Goal: Task Accomplishment & Management: Use online tool/utility

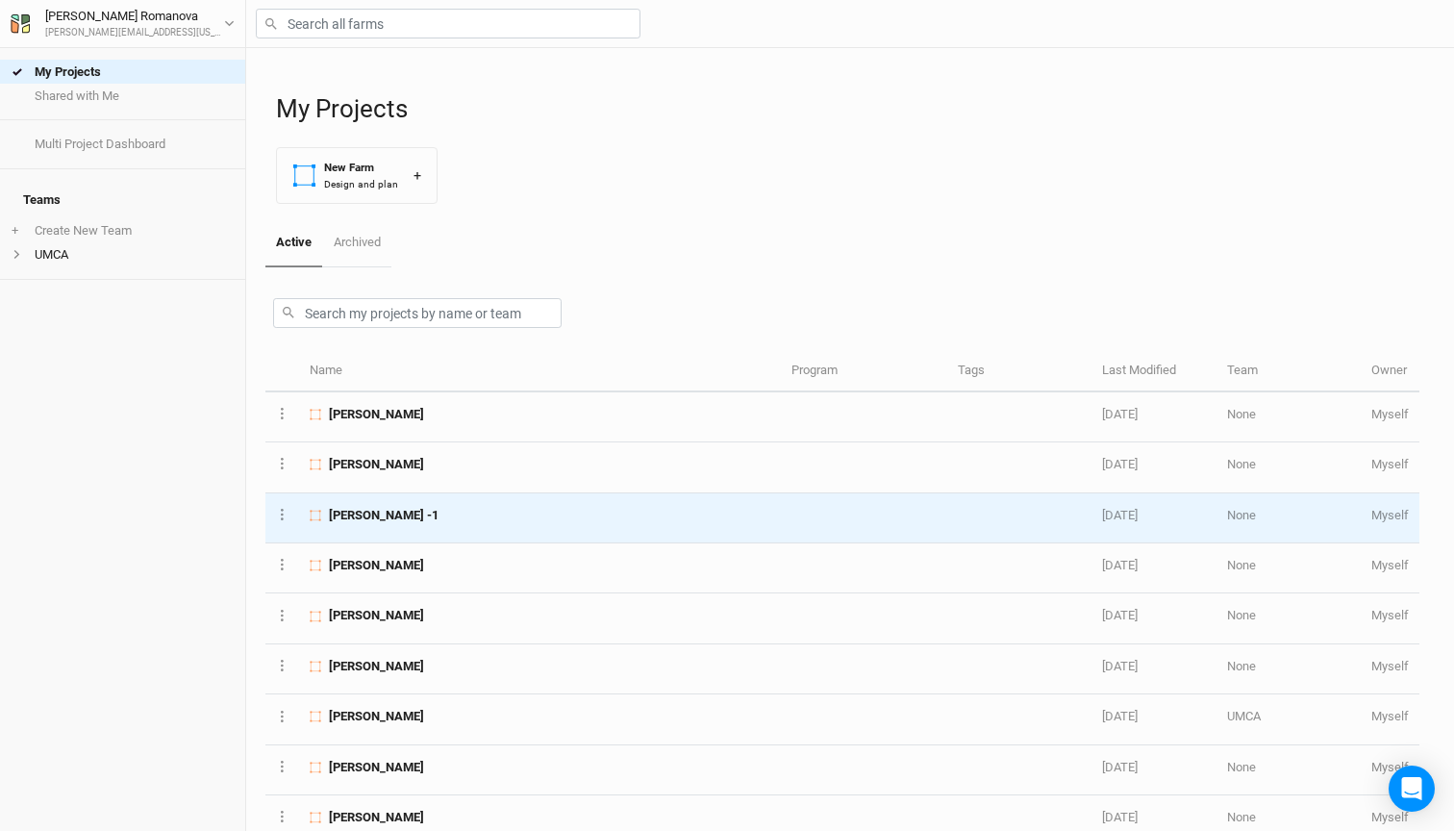
click at [350, 512] on span "[PERSON_NAME] -1" at bounding box center [384, 515] width 110 height 17
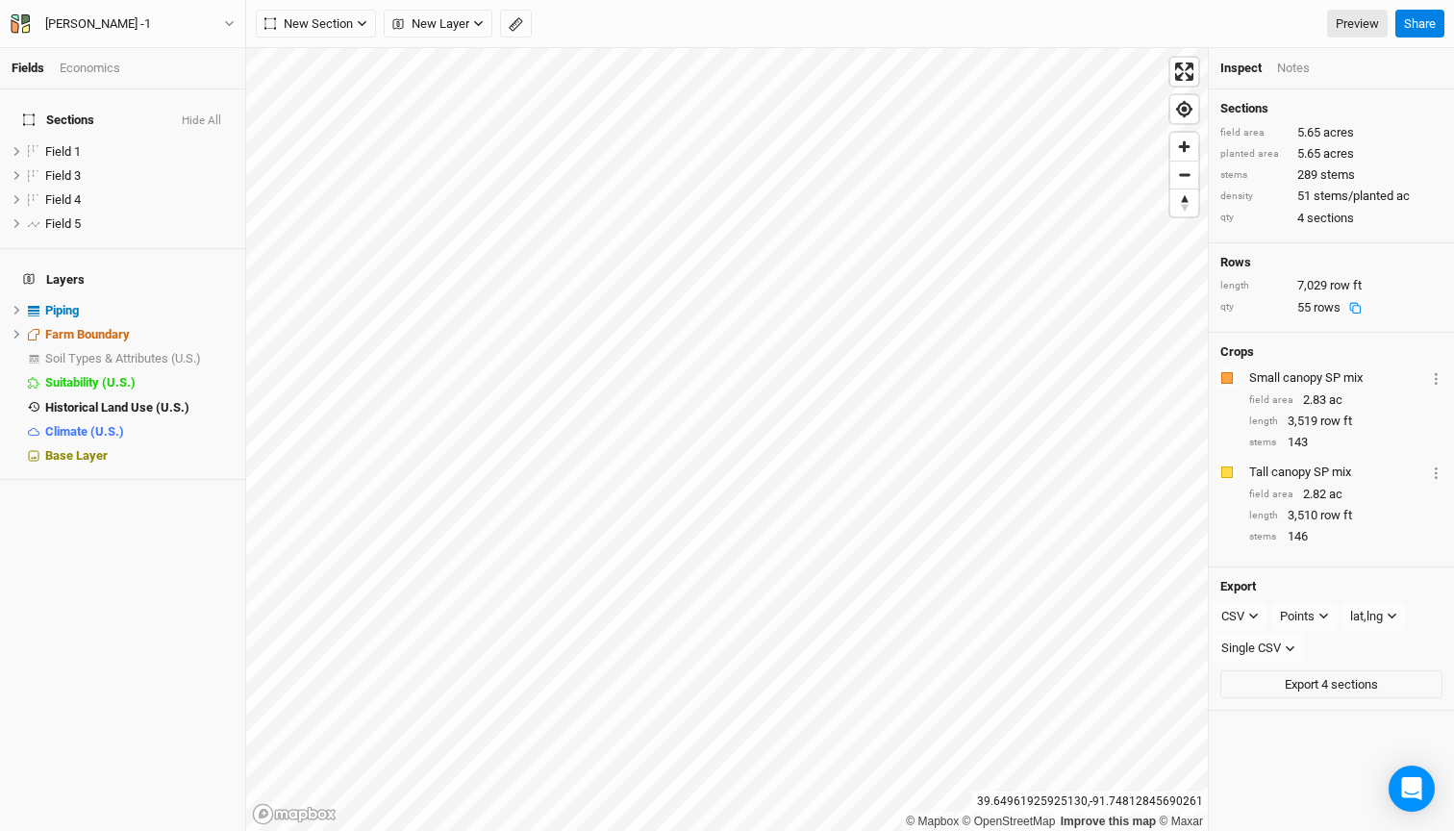
click at [1287, 369] on div "Small canopy SP mix" at bounding box center [1337, 377] width 177 height 17
click at [40, 27] on div "[PERSON_NAME] -1" at bounding box center [98, 23] width 137 height 19
click at [96, 50] on button "Back" at bounding box center [160, 53] width 152 height 25
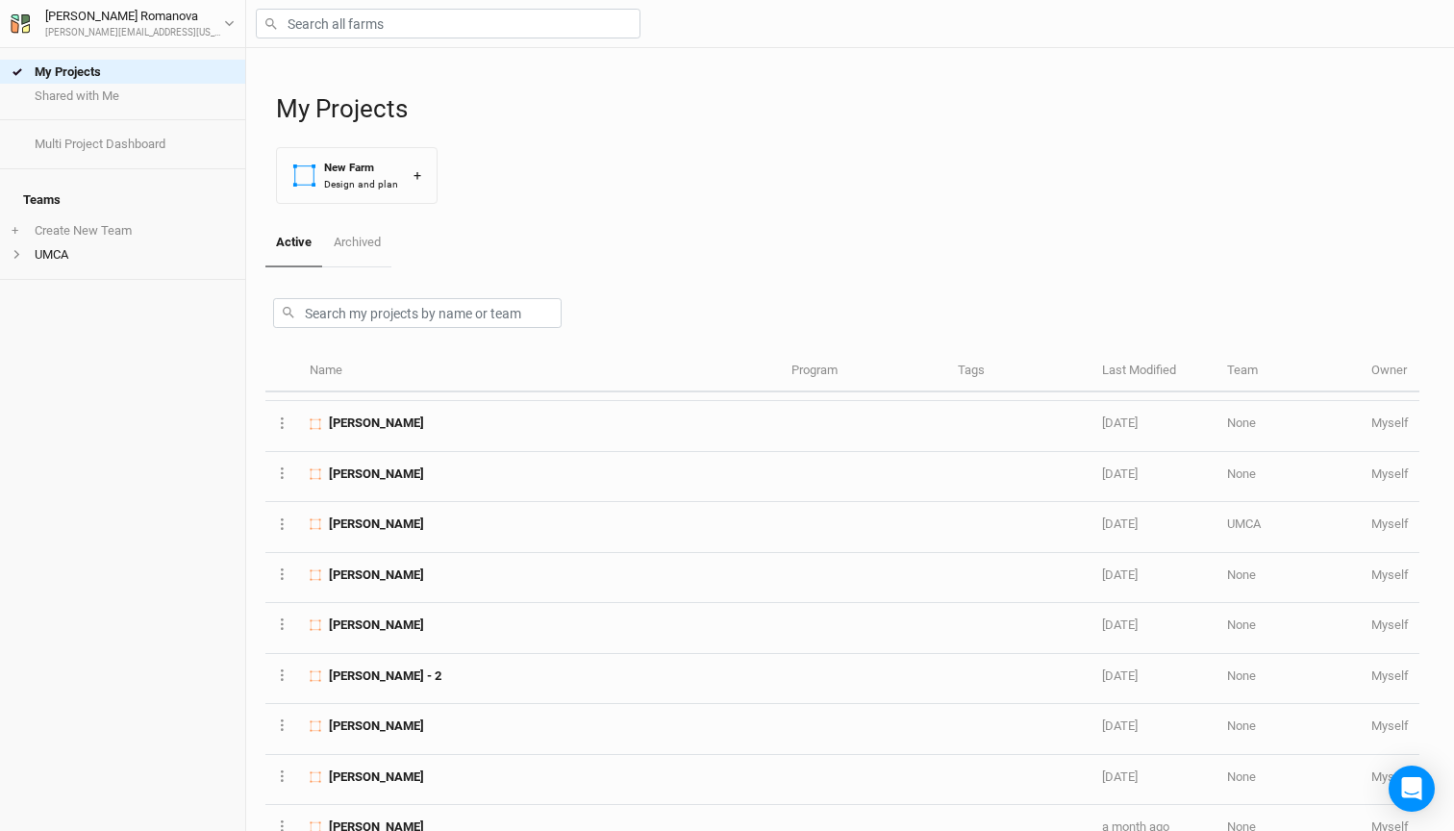
scroll to position [198, 0]
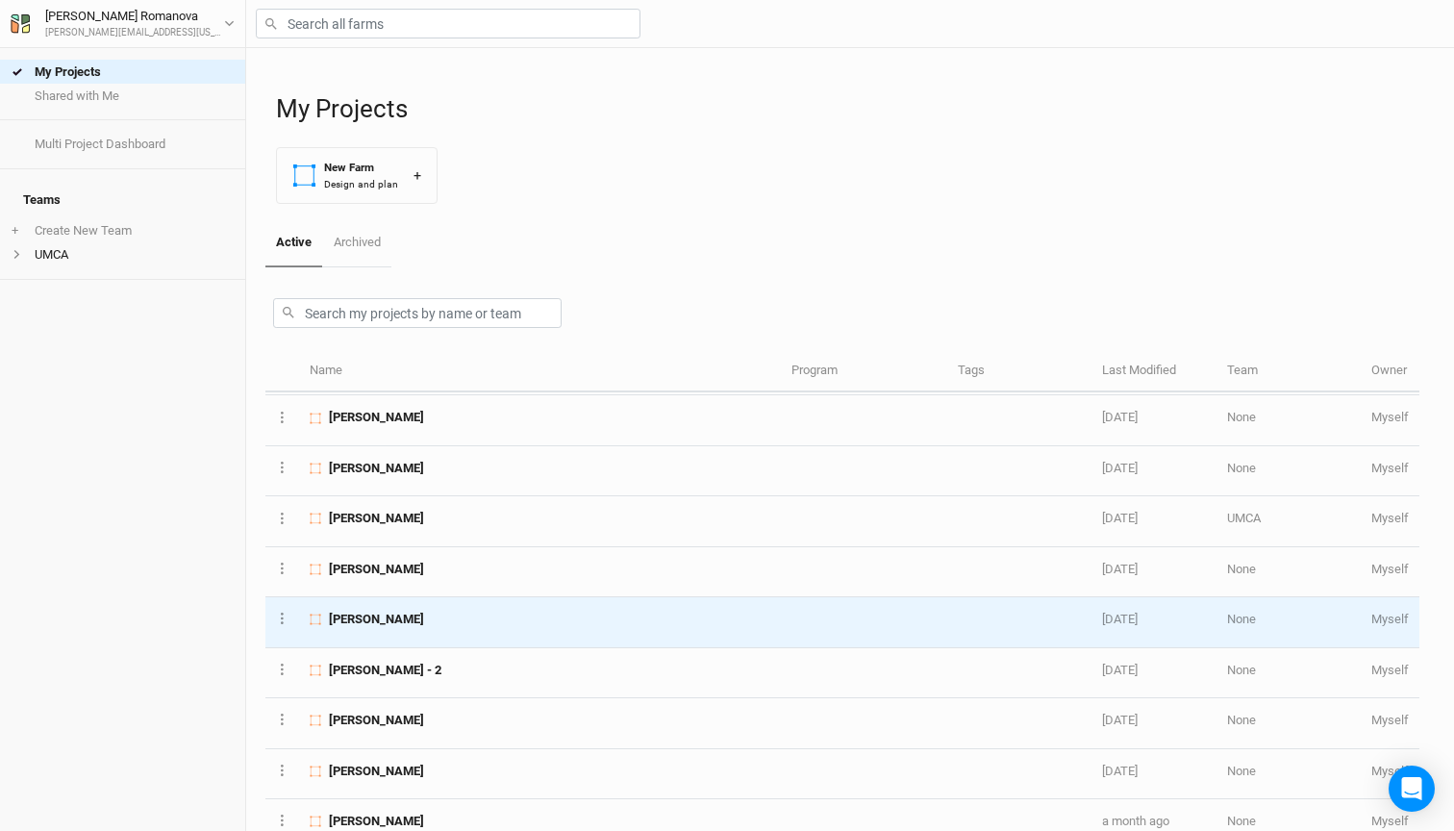
click at [362, 621] on span "[PERSON_NAME]" at bounding box center [376, 619] width 95 height 17
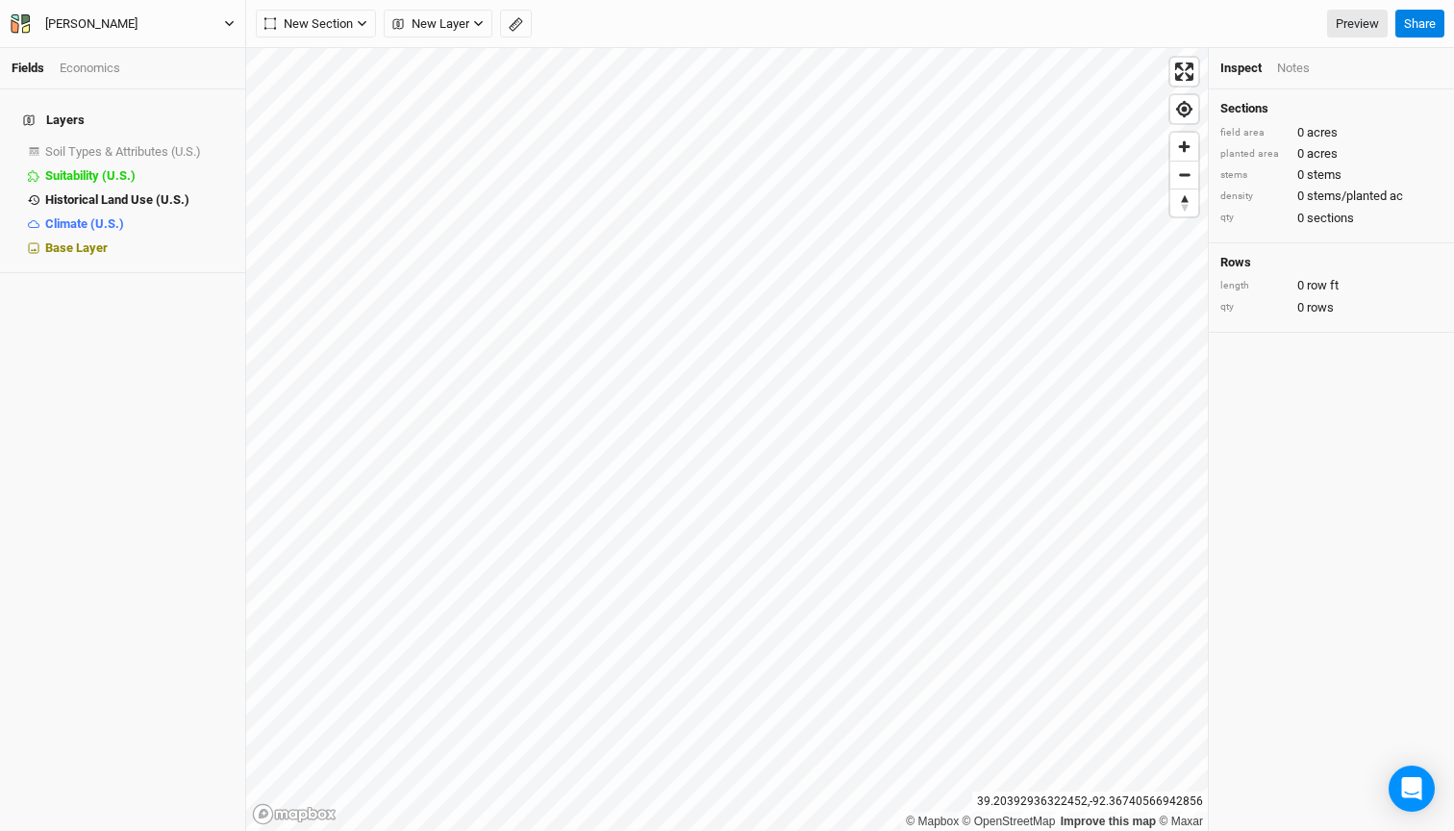
click at [220, 31] on button "[PERSON_NAME]" at bounding box center [123, 23] width 226 height 21
click at [112, 53] on button "Back" at bounding box center [160, 53] width 152 height 25
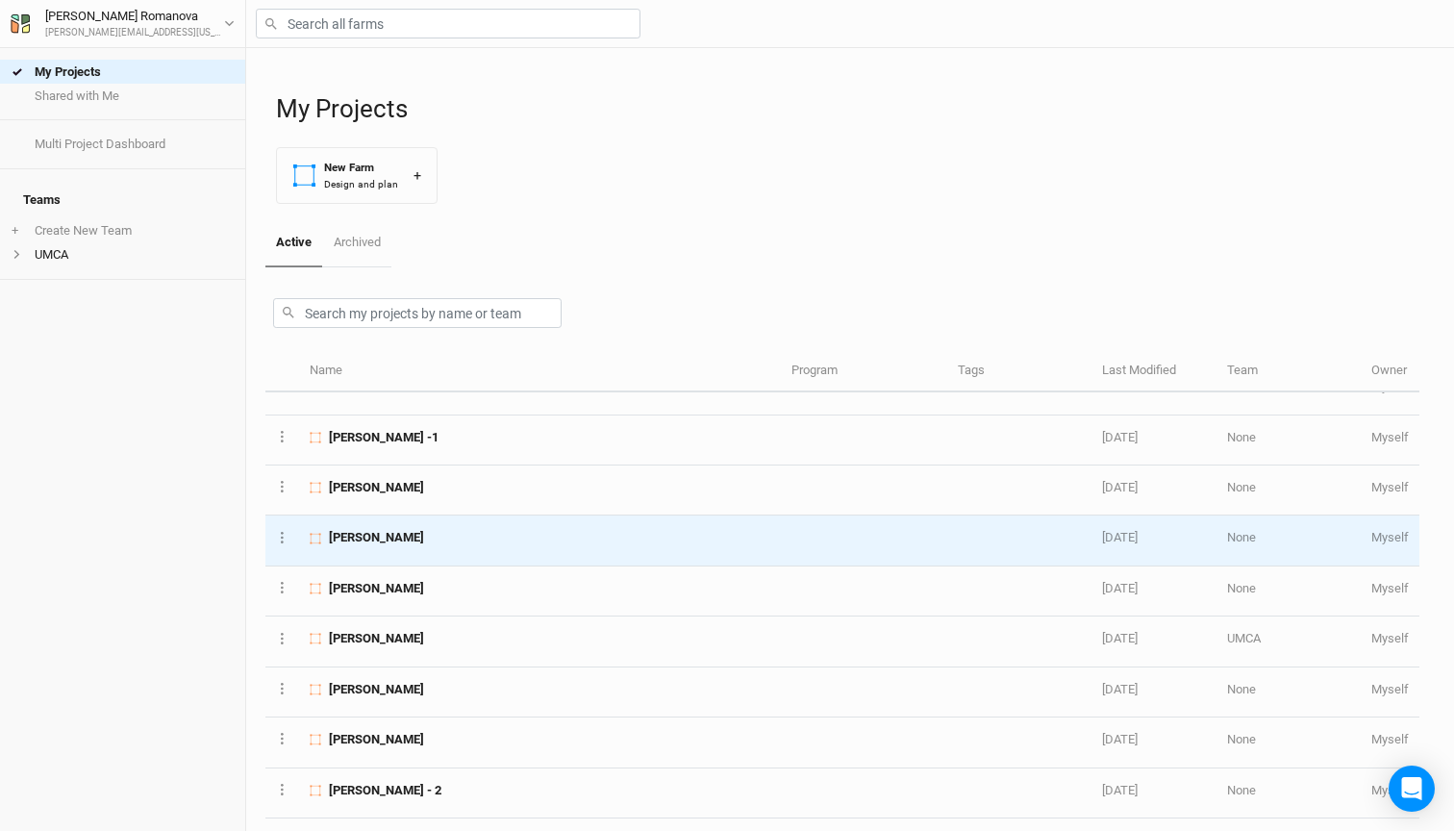
scroll to position [86, 0]
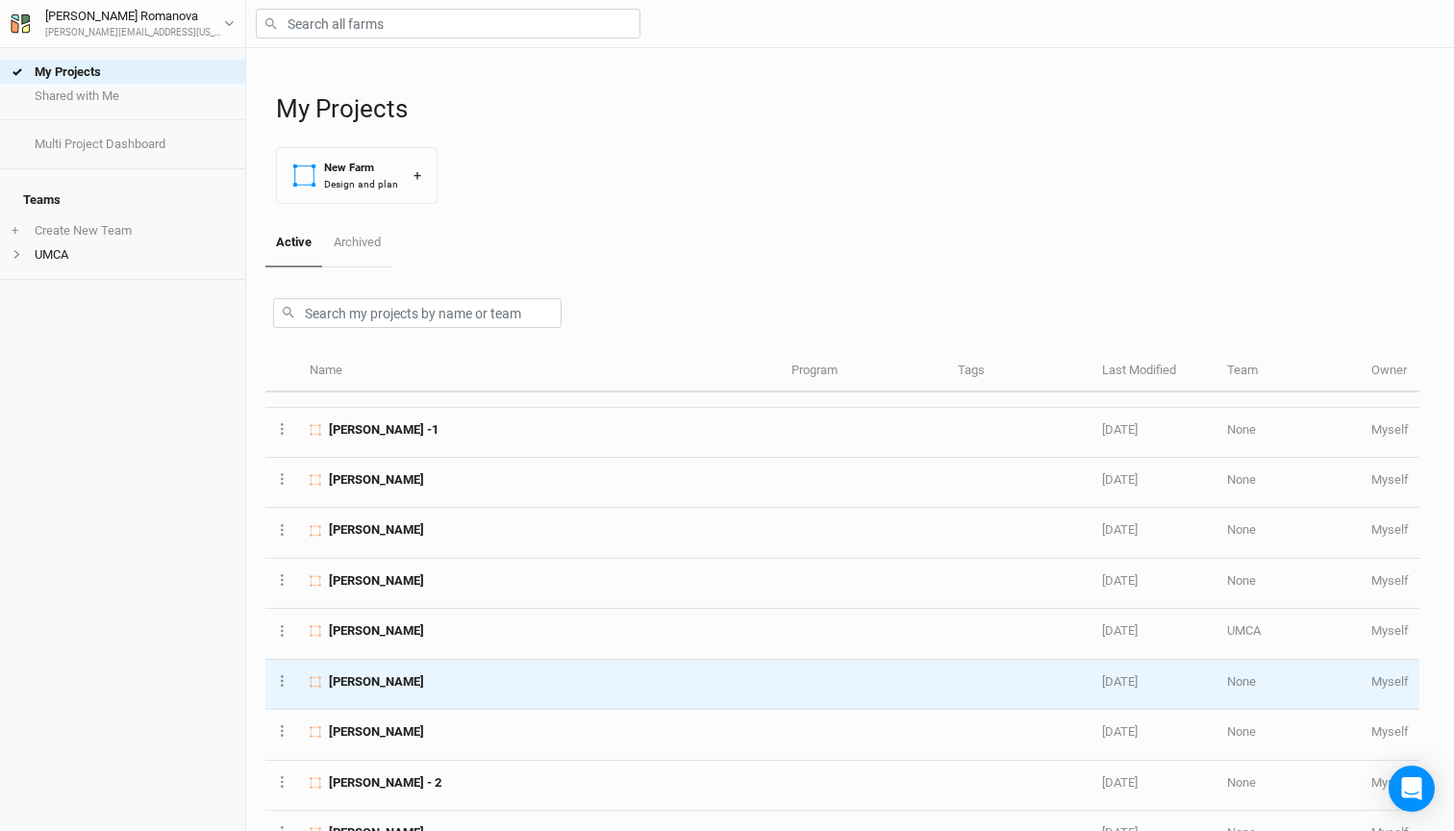
click at [350, 677] on span "[PERSON_NAME]" at bounding box center [376, 681] width 95 height 17
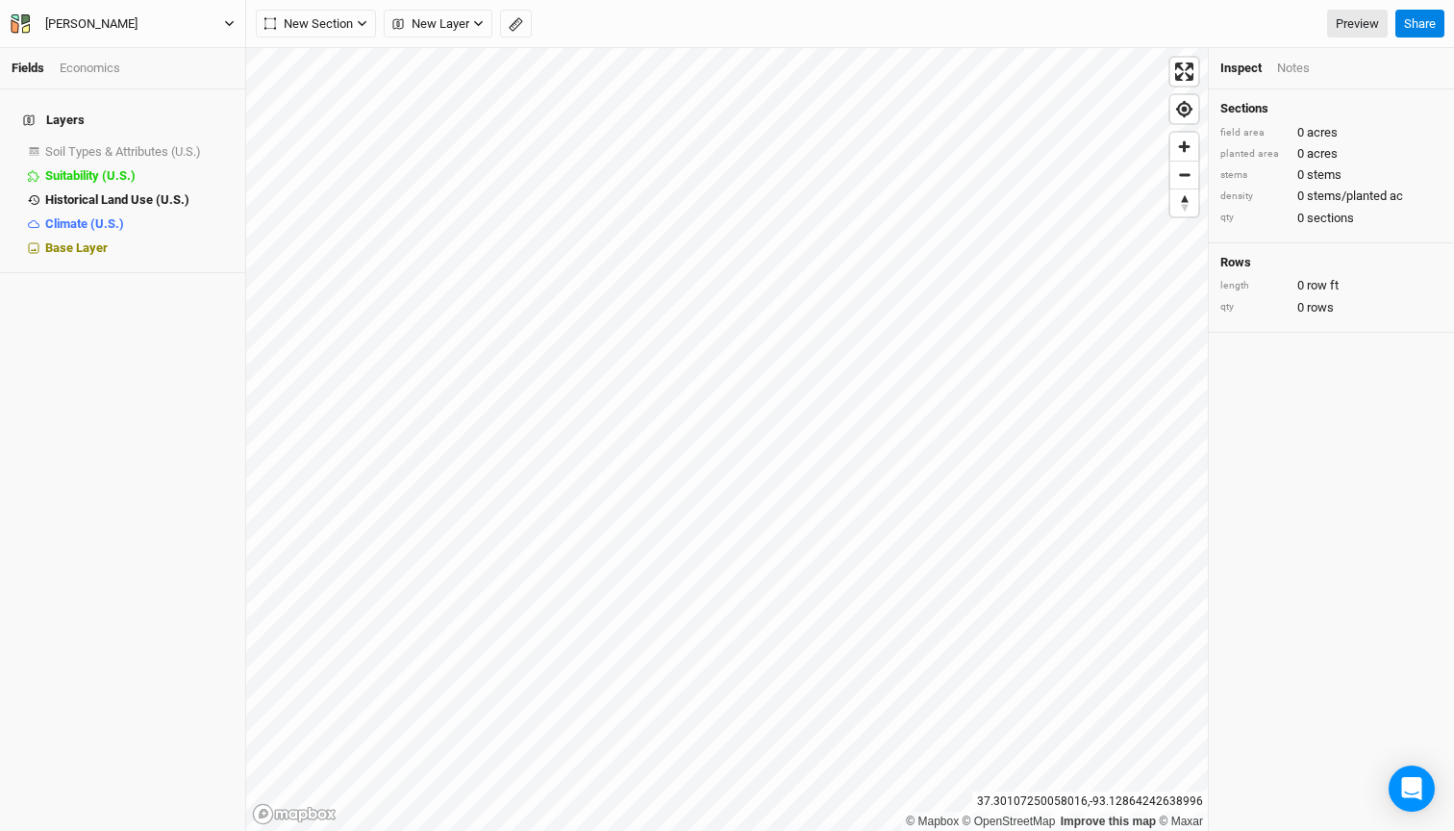
click at [53, 31] on div "[PERSON_NAME]" at bounding box center [91, 23] width 92 height 19
click at [104, 54] on button "Back" at bounding box center [160, 53] width 152 height 25
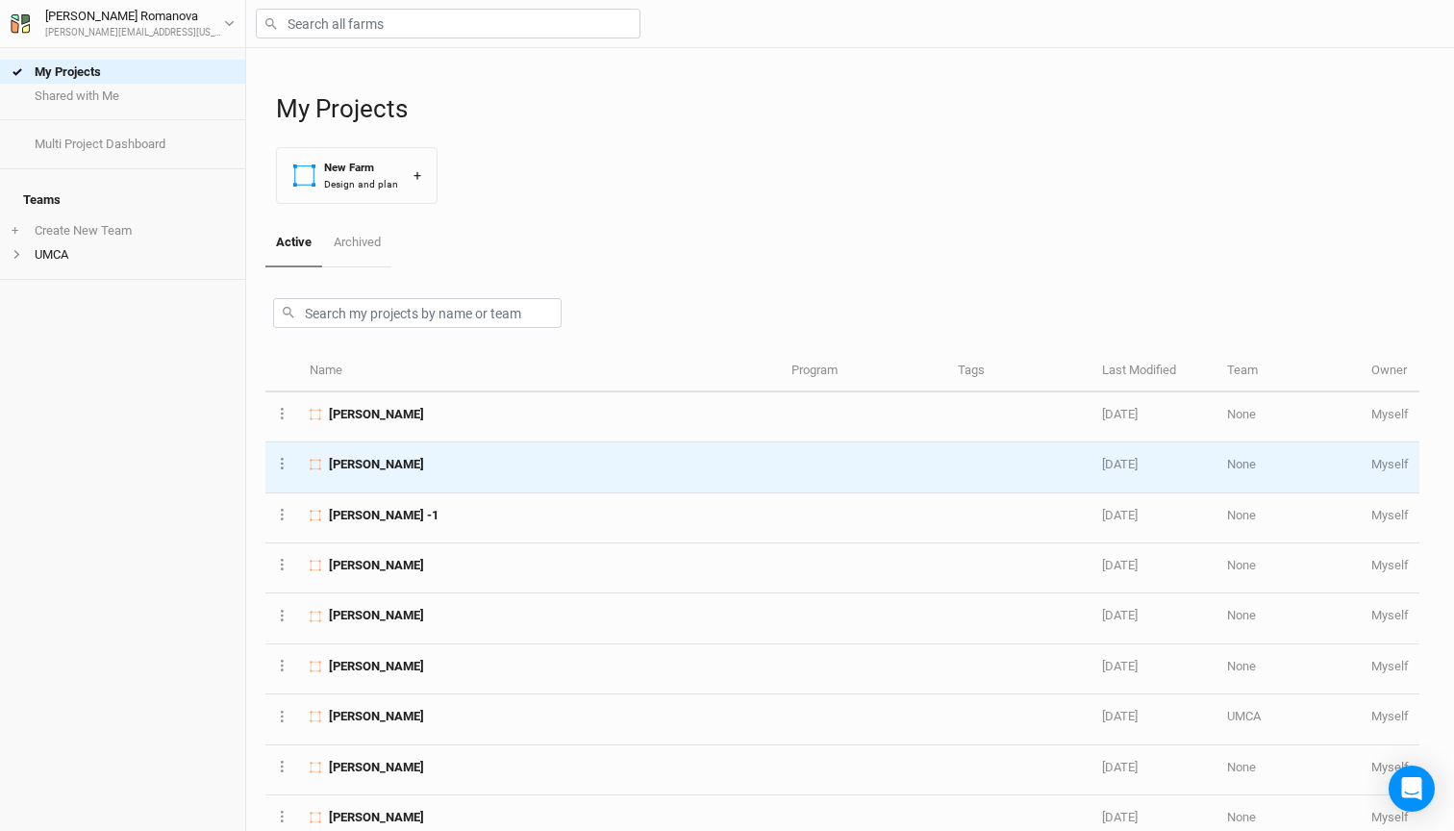
click at [372, 462] on span "[PERSON_NAME]" at bounding box center [376, 464] width 95 height 17
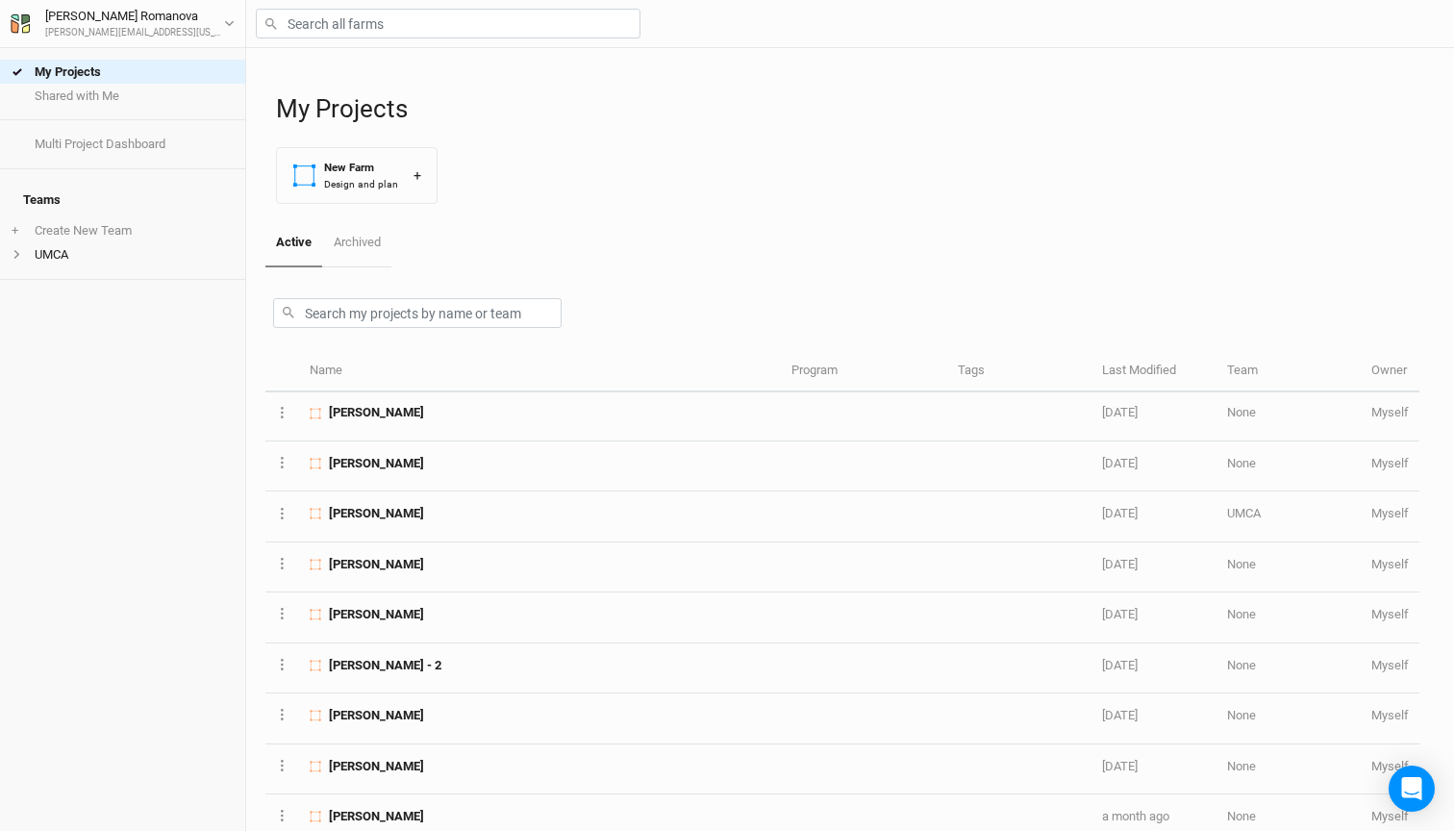
scroll to position [218, 0]
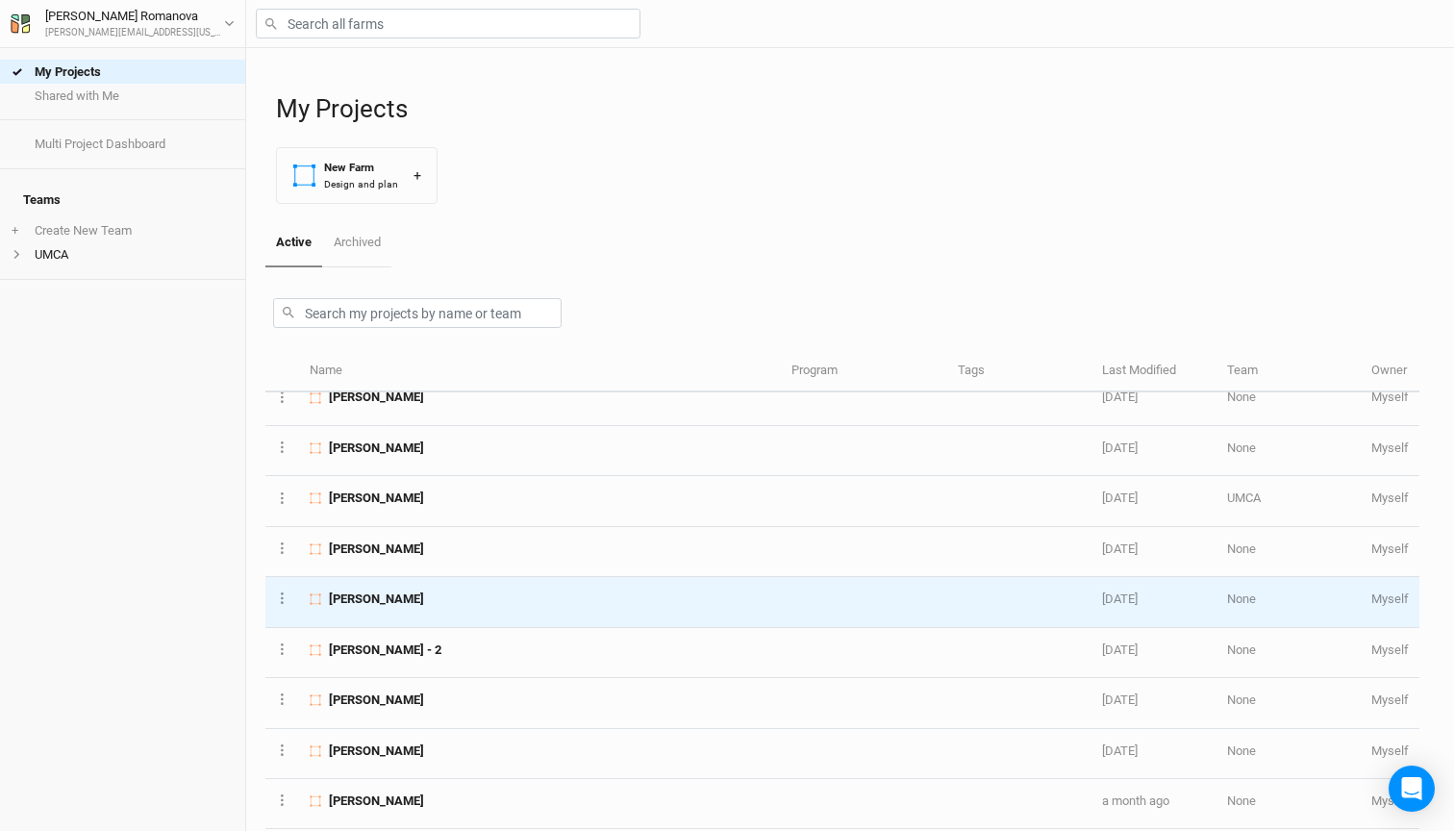
click at [377, 596] on span "[PERSON_NAME]" at bounding box center [376, 599] width 95 height 17
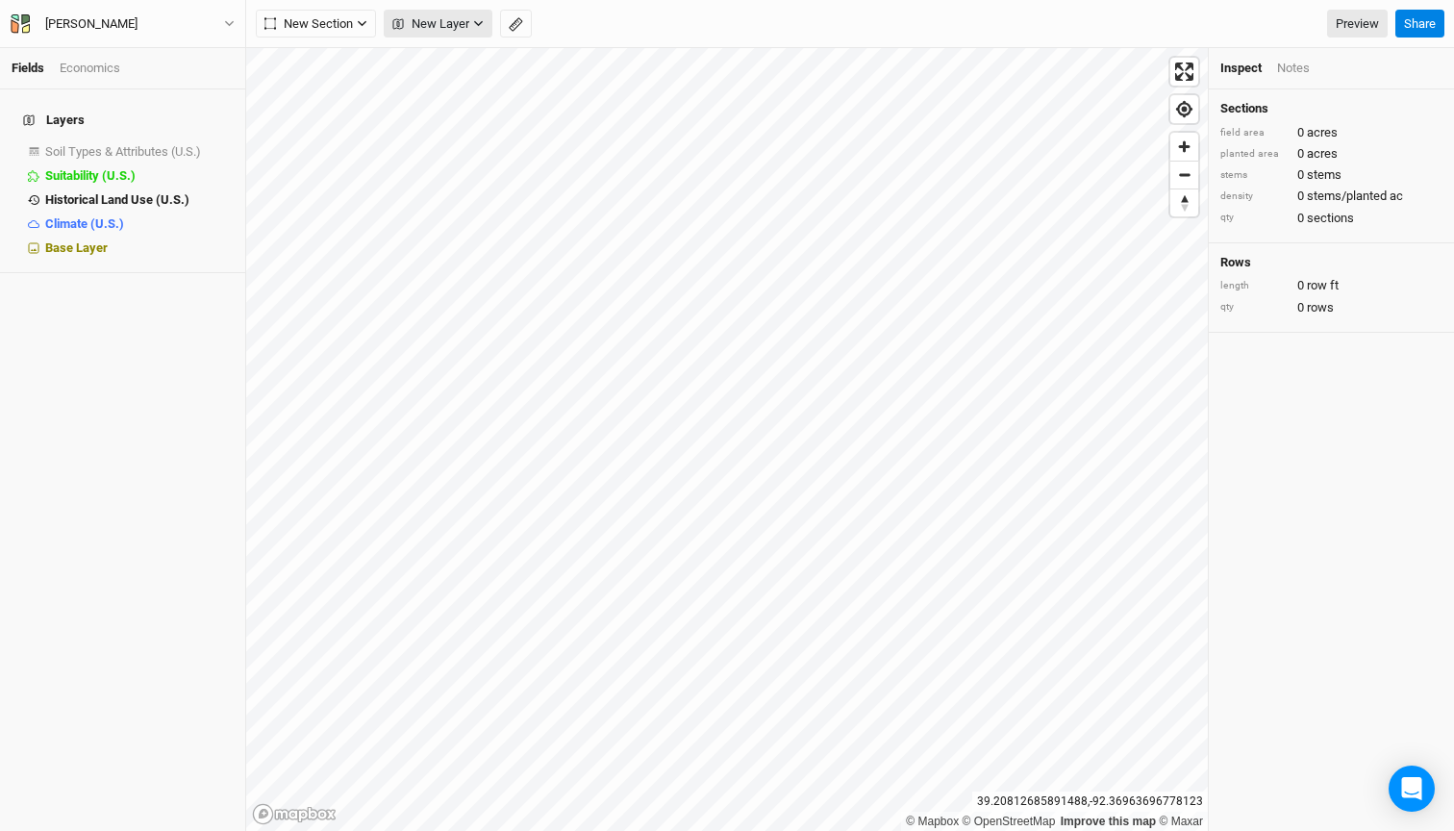
click at [471, 26] on button "New Layer" at bounding box center [438, 24] width 109 height 29
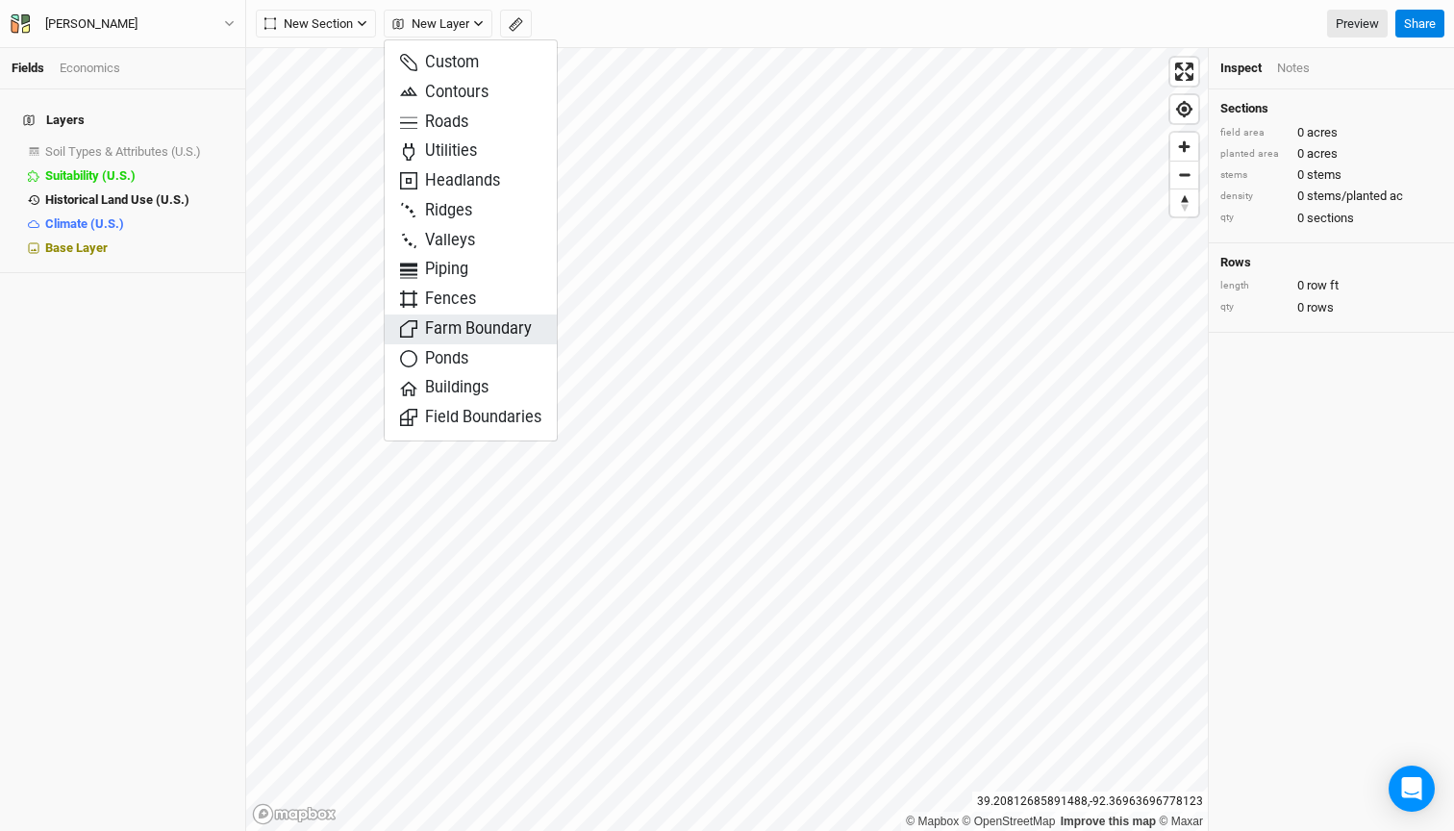
click at [484, 322] on span "Farm Boundary" at bounding box center [466, 329] width 132 height 22
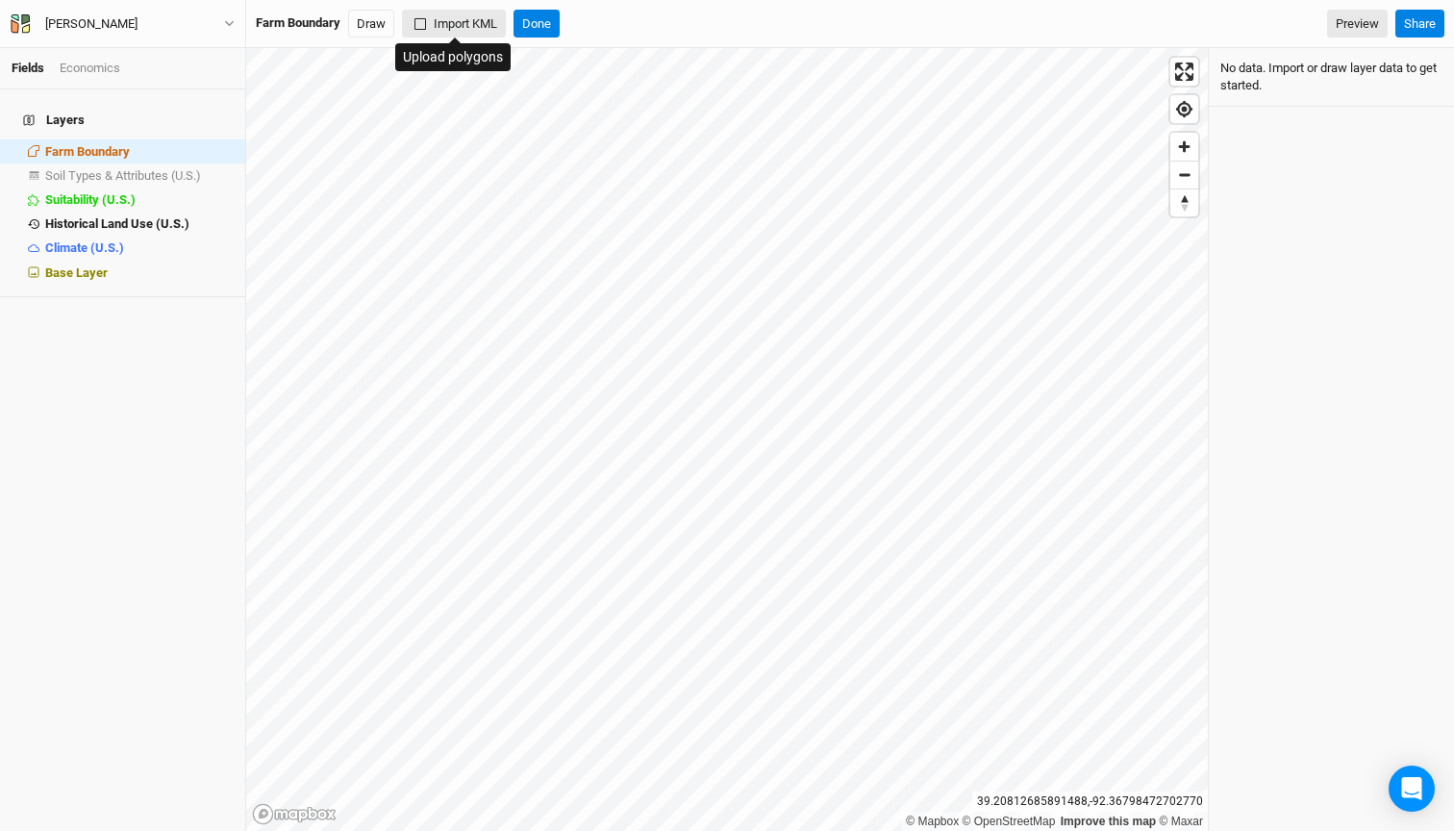
click at [467, 27] on button "Import KML" at bounding box center [454, 24] width 104 height 29
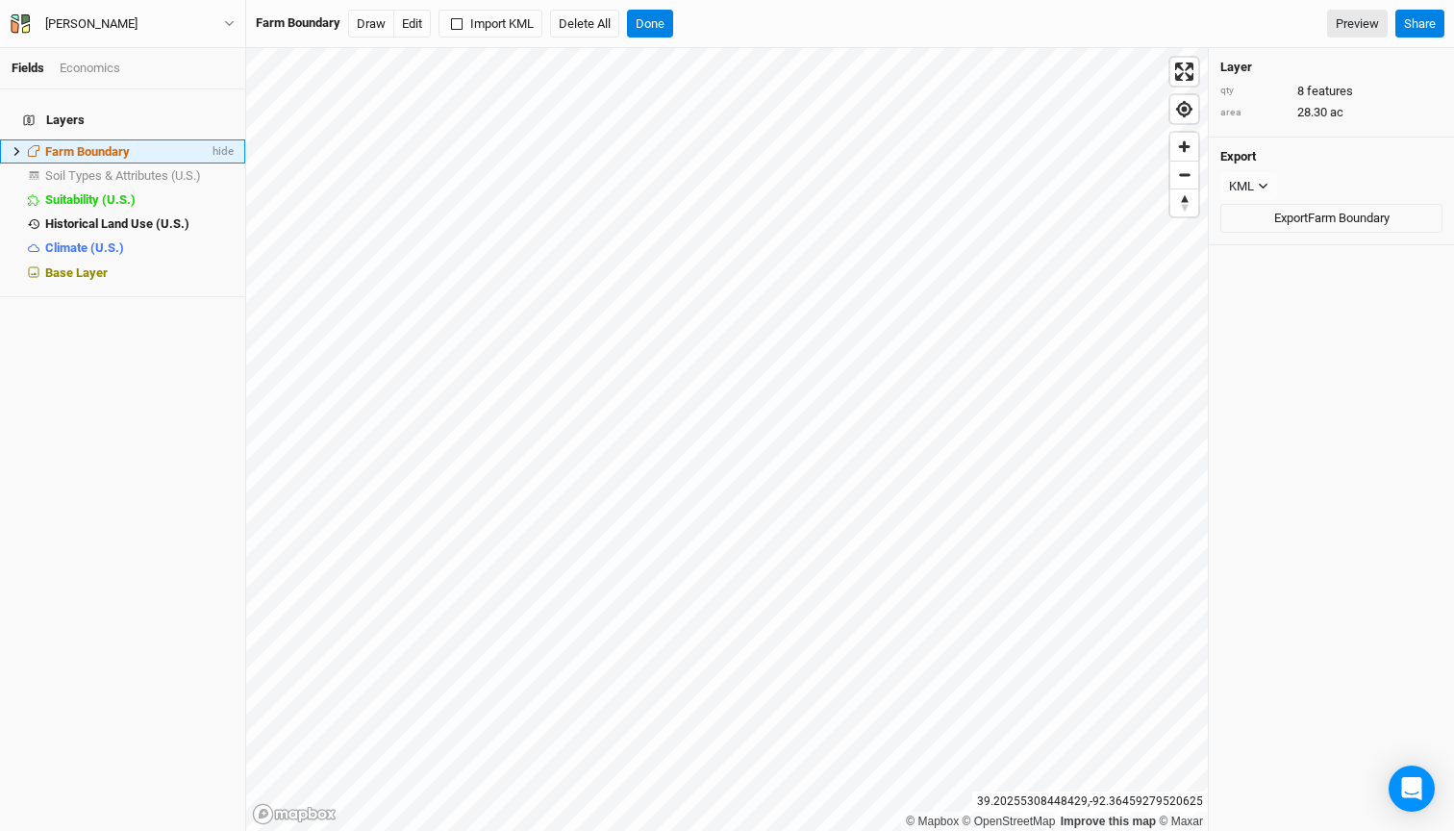
click at [14, 146] on icon at bounding box center [17, 151] width 11 height 11
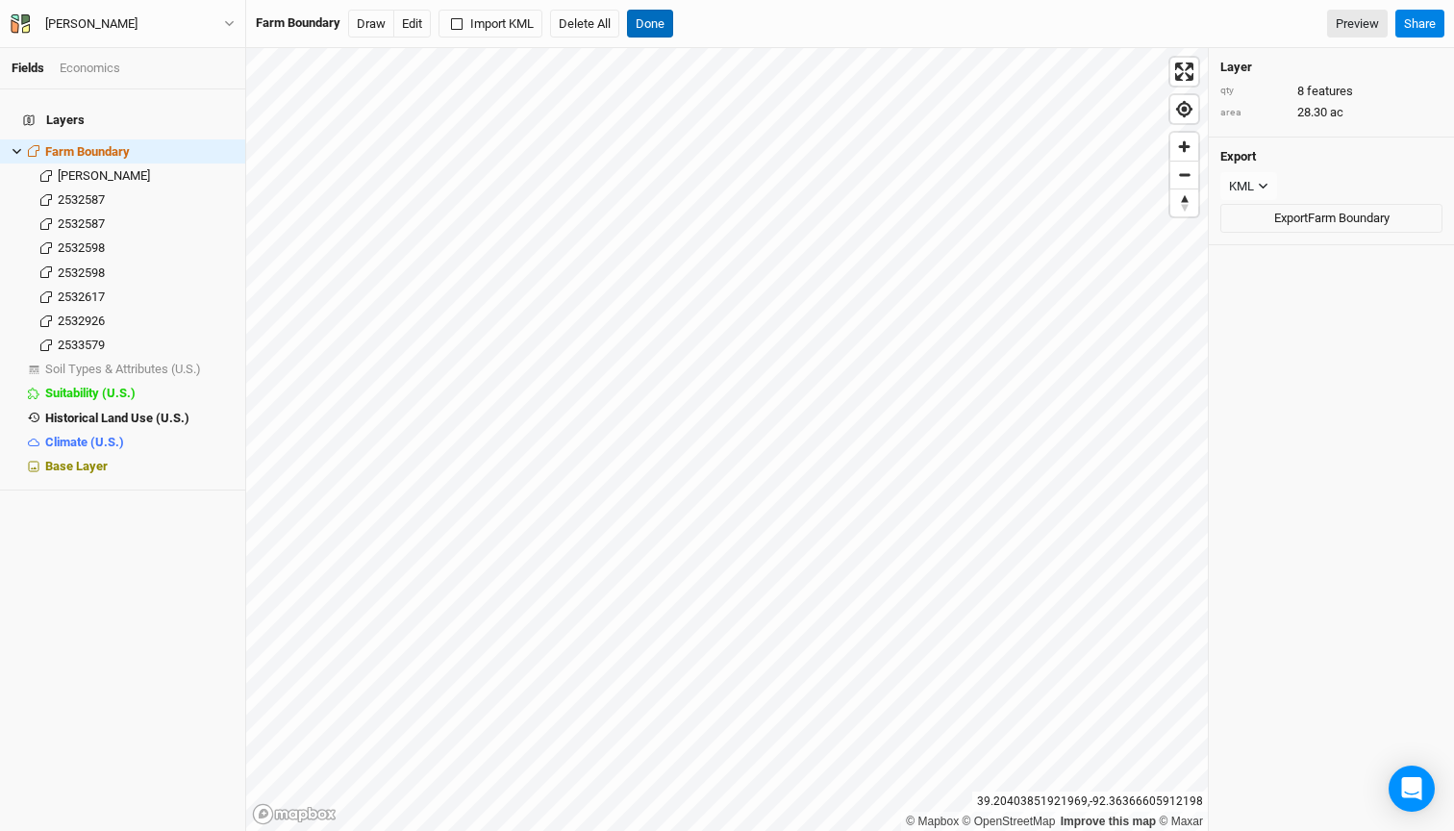
click at [656, 30] on button "Done" at bounding box center [650, 24] width 46 height 29
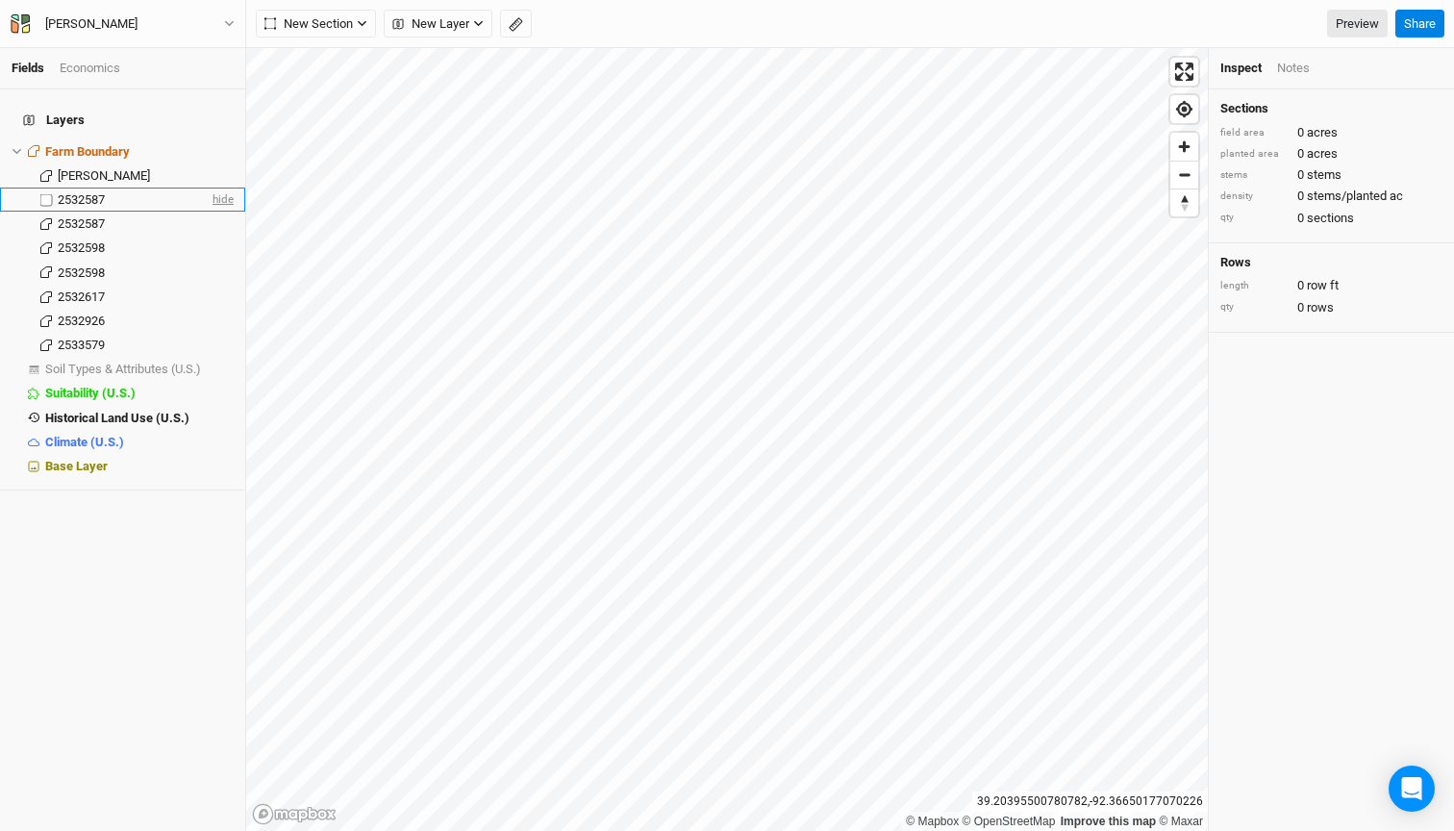
click at [218, 188] on span "hide" at bounding box center [221, 200] width 25 height 24
click at [222, 212] on span "hide" at bounding box center [221, 224] width 25 height 24
click at [224, 237] on span "hide" at bounding box center [221, 249] width 25 height 24
click at [226, 261] on span "hide" at bounding box center [221, 273] width 25 height 24
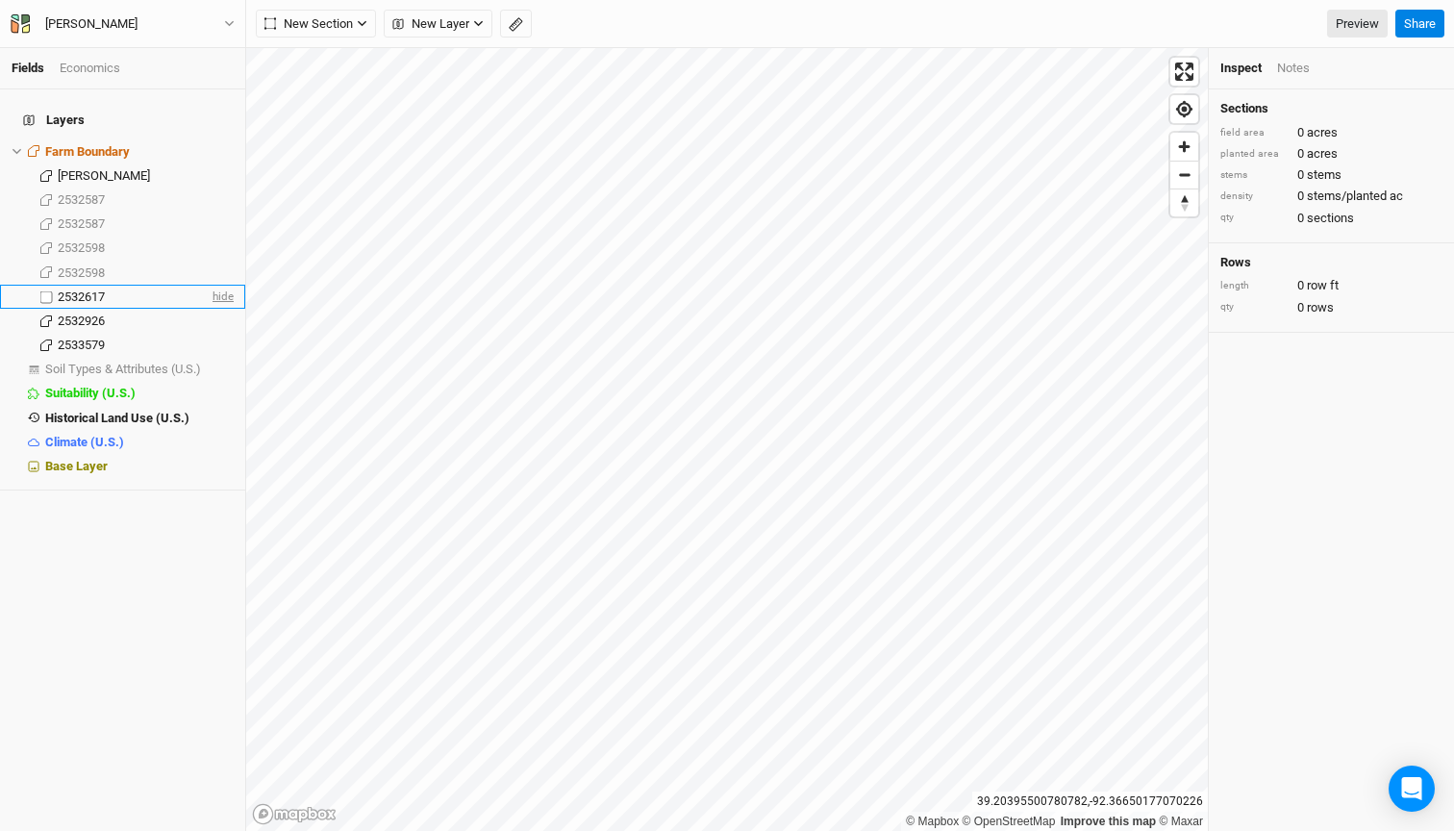
click at [220, 285] on span "hide" at bounding box center [221, 297] width 25 height 24
click at [221, 309] on span "hide" at bounding box center [221, 321] width 25 height 24
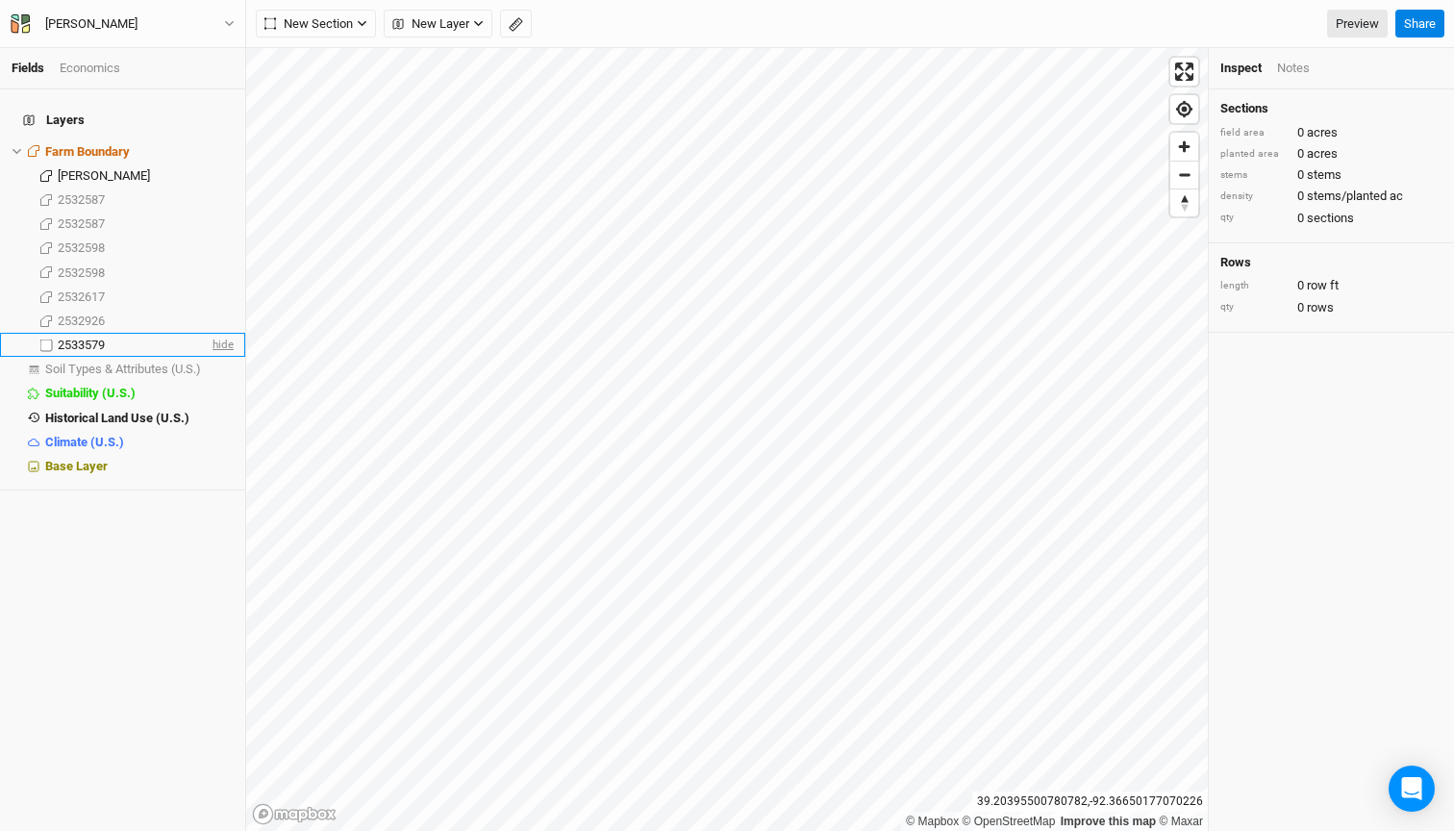
click at [221, 333] on span "hide" at bounding box center [221, 345] width 25 height 24
click at [358, 21] on icon "button" at bounding box center [362, 23] width 11 height 11
click at [315, 61] on div "Grid" at bounding box center [311, 63] width 29 height 22
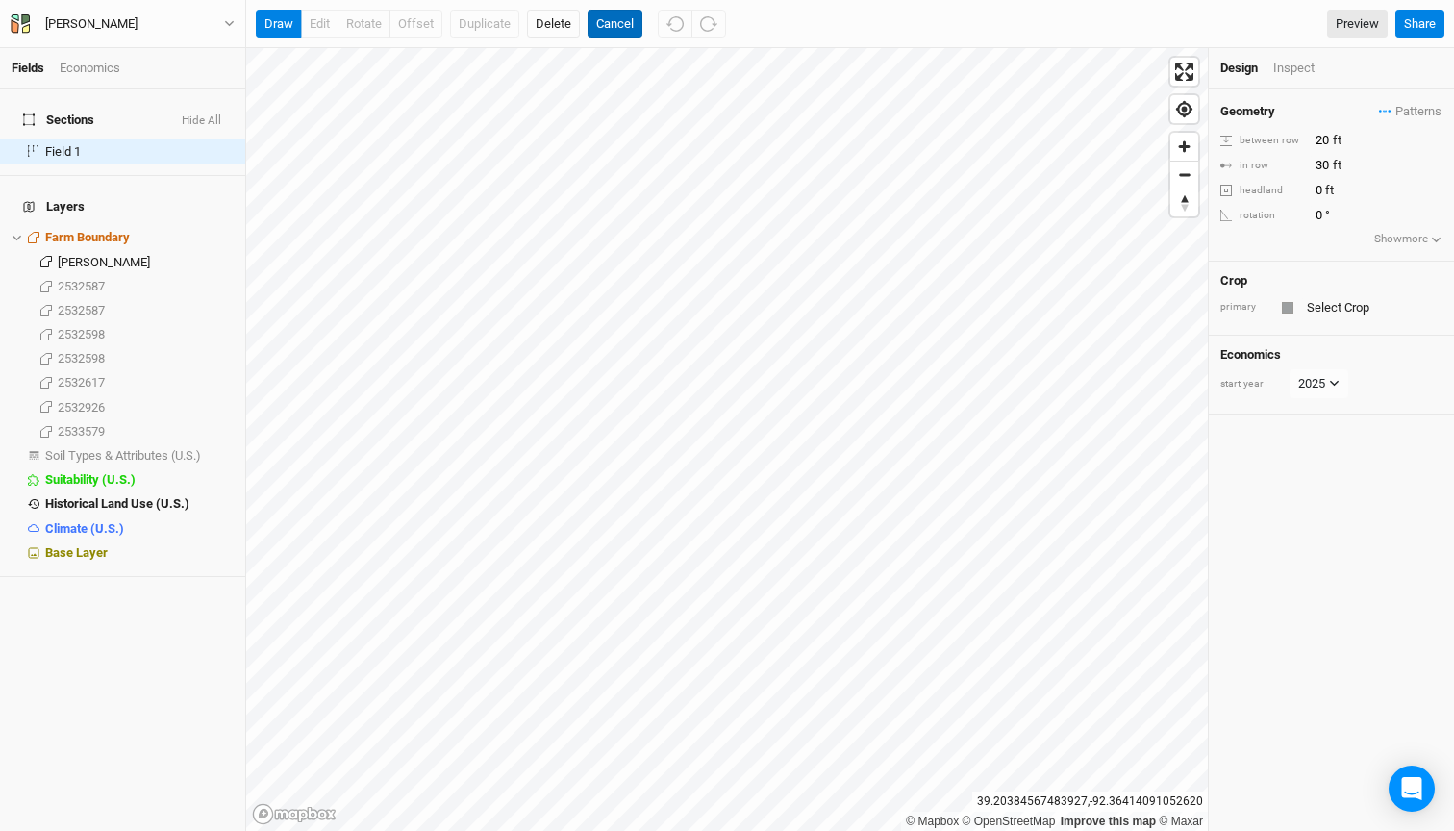
click at [628, 20] on button "Cancel" at bounding box center [615, 24] width 55 height 29
